Goal: Transaction & Acquisition: Download file/media

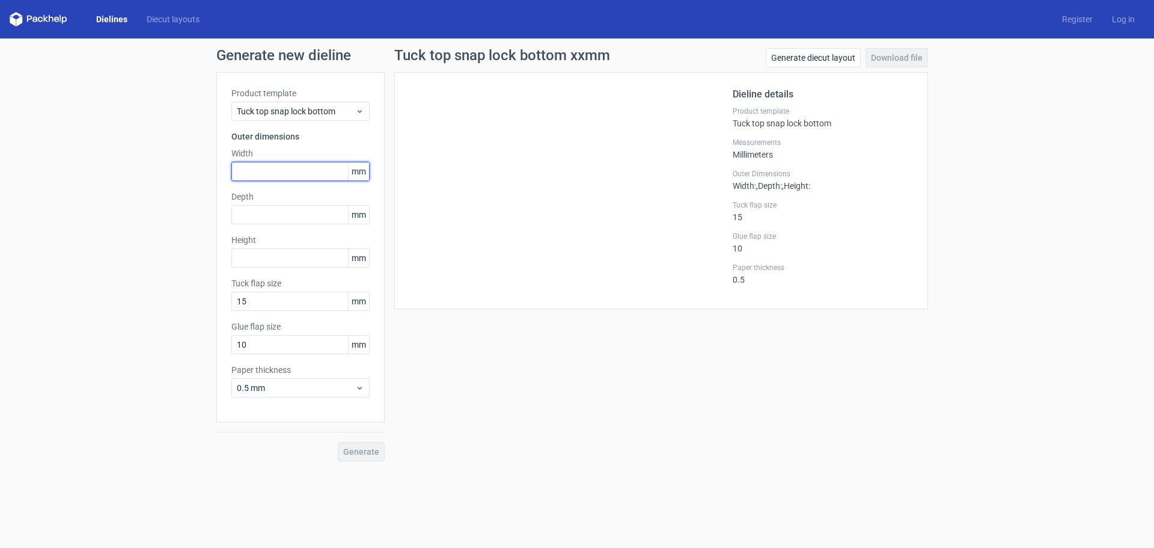
click at [289, 169] on input "text" at bounding box center [300, 171] width 138 height 19
type input "110"
click at [259, 217] on input "text" at bounding box center [300, 214] width 138 height 19
type input "55"
click at [253, 259] on input "text" at bounding box center [300, 257] width 138 height 19
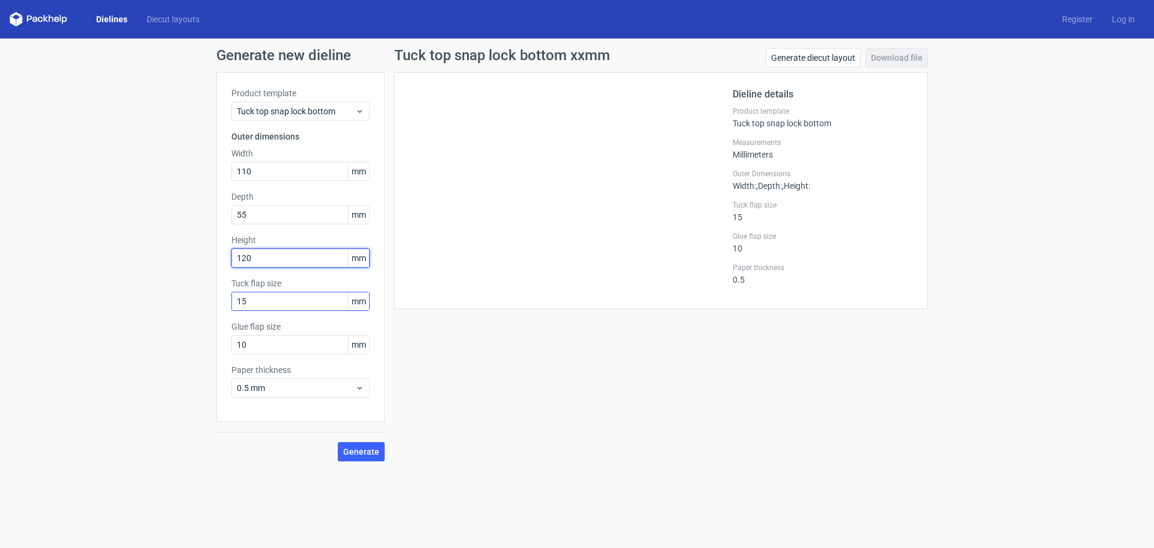
type input "120"
click at [265, 303] on input "15" at bounding box center [300, 301] width 138 height 19
drag, startPoint x: 282, startPoint y: 348, endPoint x: 187, endPoint y: 320, distance: 98.9
click at [192, 323] on div "Generate new dieline Product template Tuck top snap lock bottom Outer dimension…" at bounding box center [577, 254] width 1154 height 432
type input "15"
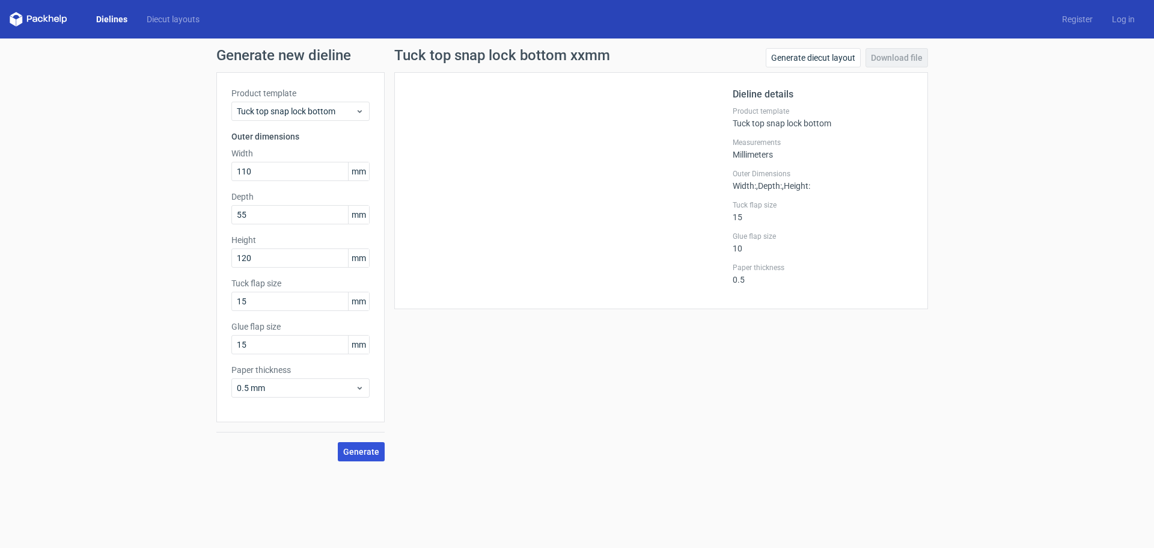
click at [352, 451] on span "Generate" at bounding box center [361, 451] width 36 height 8
click at [897, 58] on link "Download file" at bounding box center [897, 57] width 63 height 19
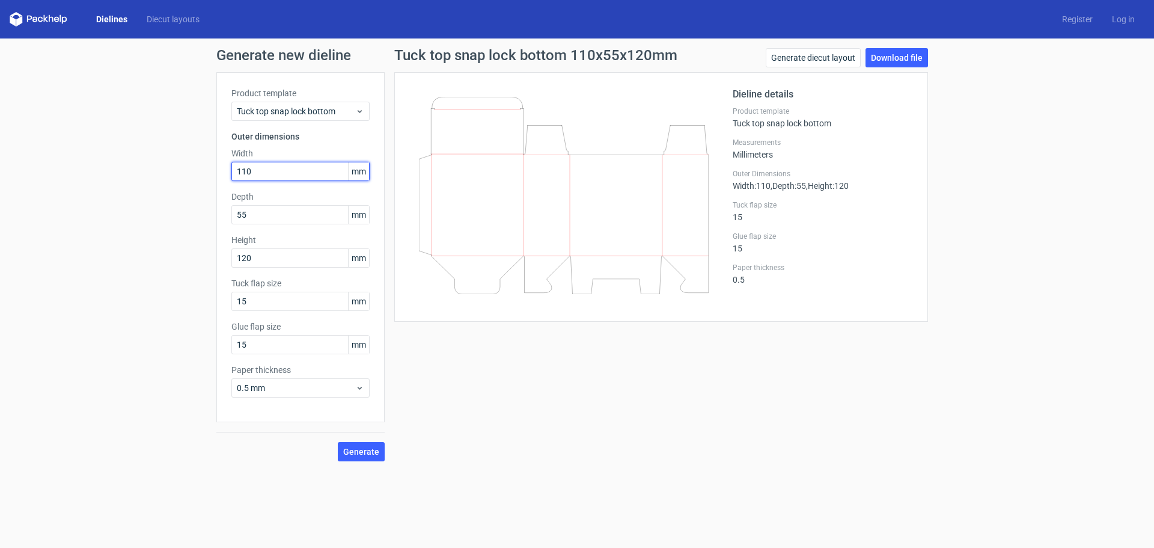
drag, startPoint x: 288, startPoint y: 170, endPoint x: 78, endPoint y: 160, distance: 210.0
click at [83, 161] on div "Generate new dieline Product template Tuck top snap lock bottom Outer dimension…" at bounding box center [577, 254] width 1154 height 432
type input "90"
click at [364, 452] on span "Generate" at bounding box center [361, 451] width 36 height 8
click at [895, 58] on link "Download file" at bounding box center [897, 57] width 63 height 19
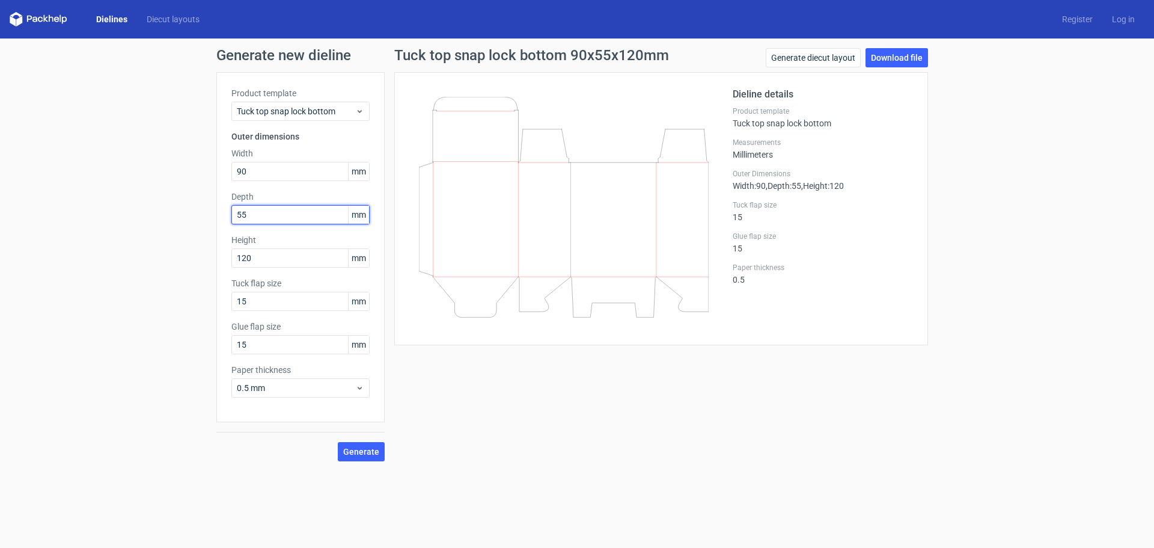
drag, startPoint x: 210, startPoint y: 209, endPoint x: 173, endPoint y: 195, distance: 39.0
click at [177, 199] on div "Generate new dieline Product template Tuck top snap lock bottom Outer dimension…" at bounding box center [577, 254] width 1154 height 432
type input "35"
click at [338, 442] on button "Generate" at bounding box center [361, 451] width 47 height 19
click at [893, 58] on link "Download file" at bounding box center [897, 57] width 63 height 19
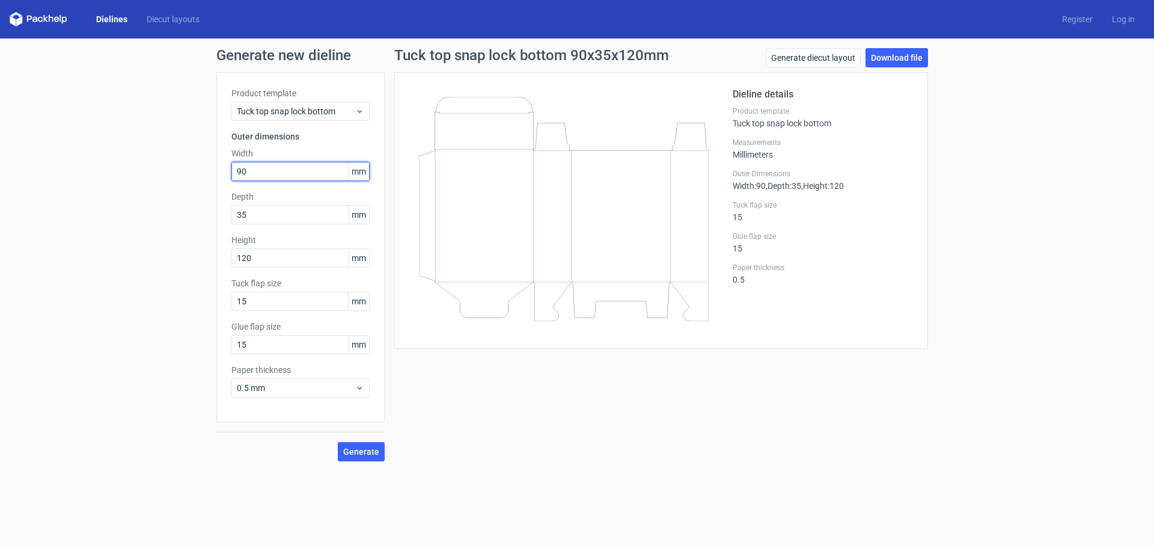
drag, startPoint x: 273, startPoint y: 173, endPoint x: 133, endPoint y: 168, distance: 140.2
click at [162, 172] on div "Generate new dieline Product template Tuck top snap lock bottom Outer dimension…" at bounding box center [577, 254] width 1154 height 432
type input "80"
click at [363, 455] on span "Generate" at bounding box center [361, 451] width 36 height 8
click at [877, 59] on link "Download file" at bounding box center [897, 57] width 63 height 19
